Goal: Information Seeking & Learning: Learn about a topic

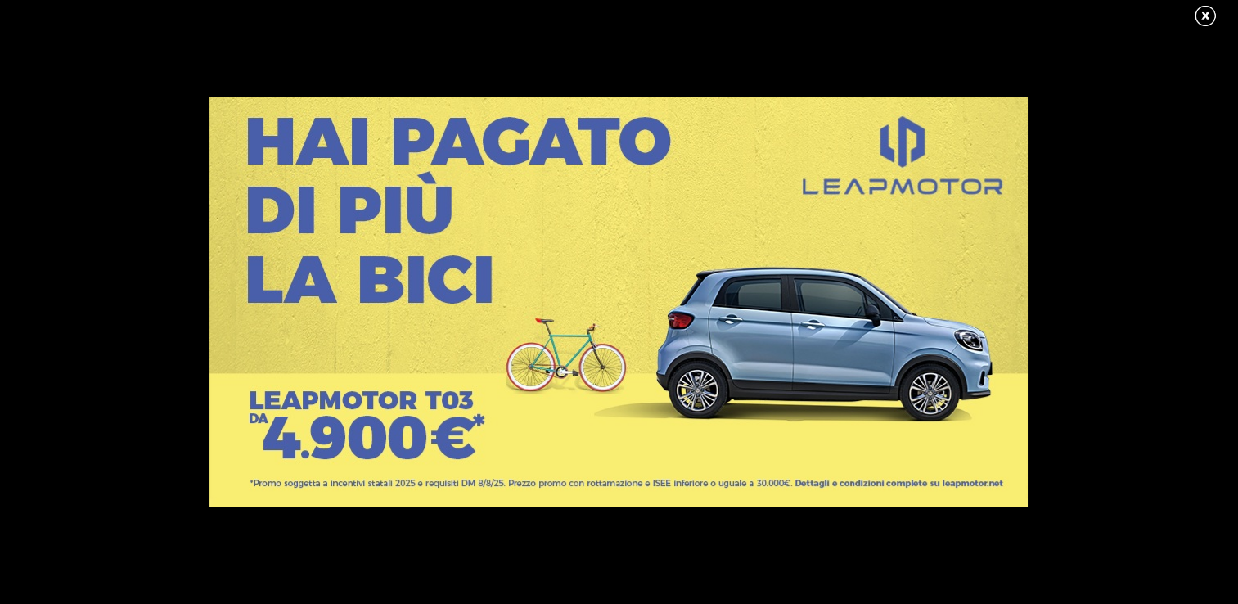
click at [1211, 15] on link at bounding box center [1213, 16] width 41 height 25
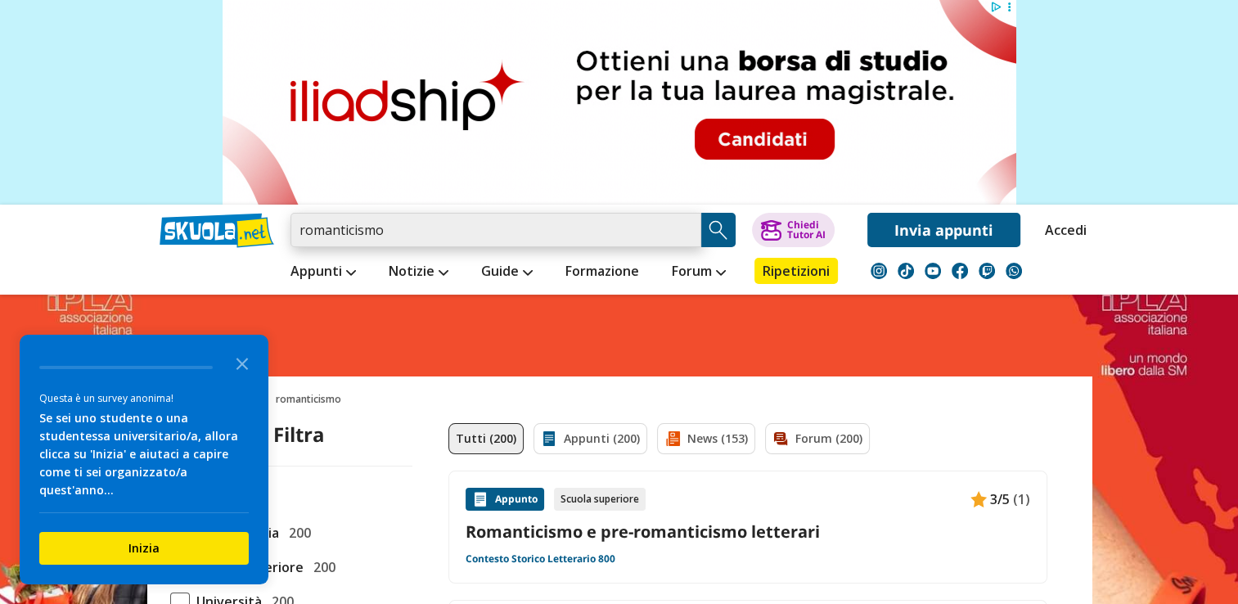
click at [550, 231] on input "romanticismo" at bounding box center [495, 230] width 411 height 34
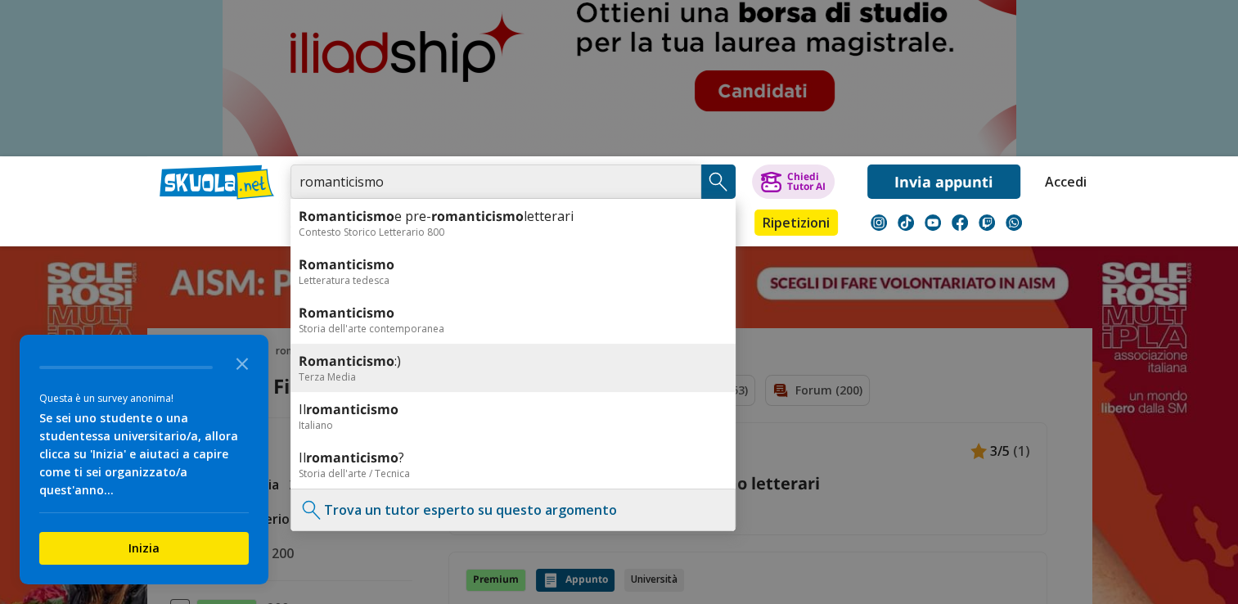
scroll to position [49, 0]
type input "romanticismo"
click at [477, 399] on link "Il romanticismo" at bounding box center [513, 408] width 429 height 18
